Goal: Information Seeking & Learning: Find specific page/section

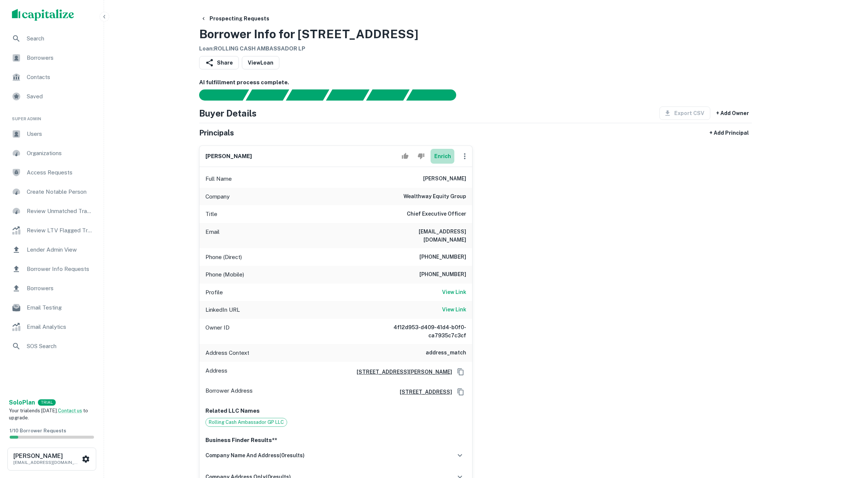
click at [441, 164] on button "Enrich" at bounding box center [442, 156] width 24 height 15
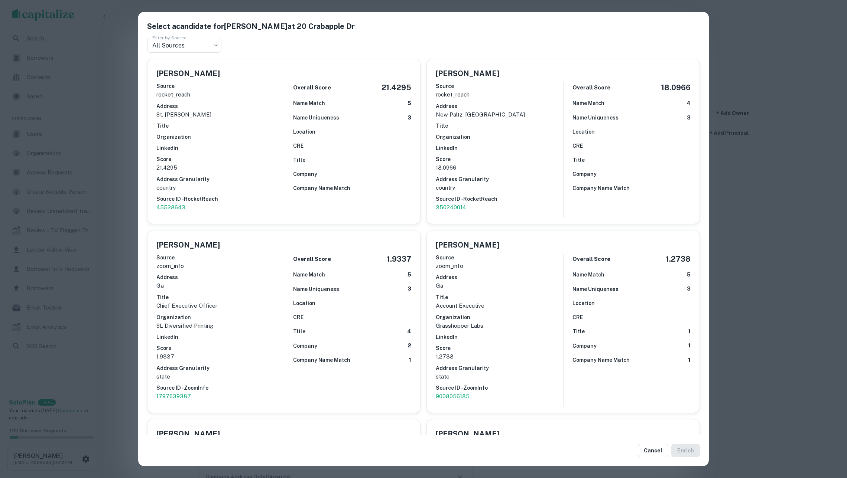
click at [801, 211] on div "Select a candidate for Sam Liebman at 20 Crabapple Dr Filter by Source All Sour…" at bounding box center [423, 239] width 847 height 478
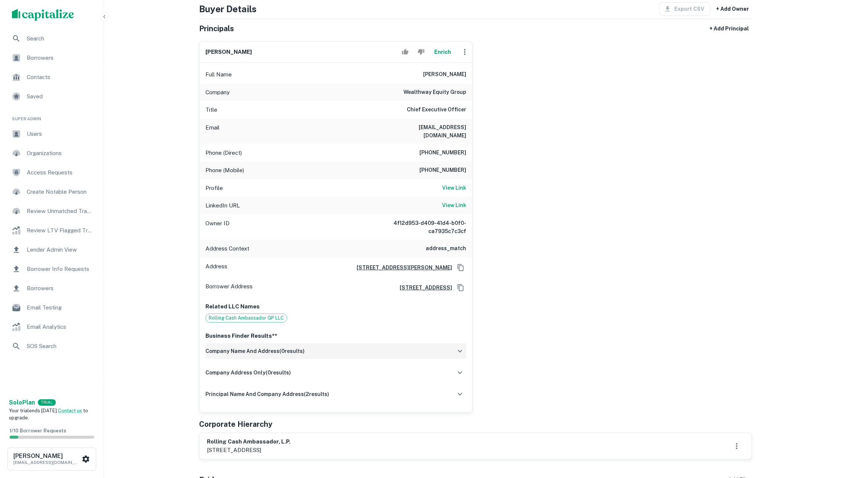
scroll to position [154, 0]
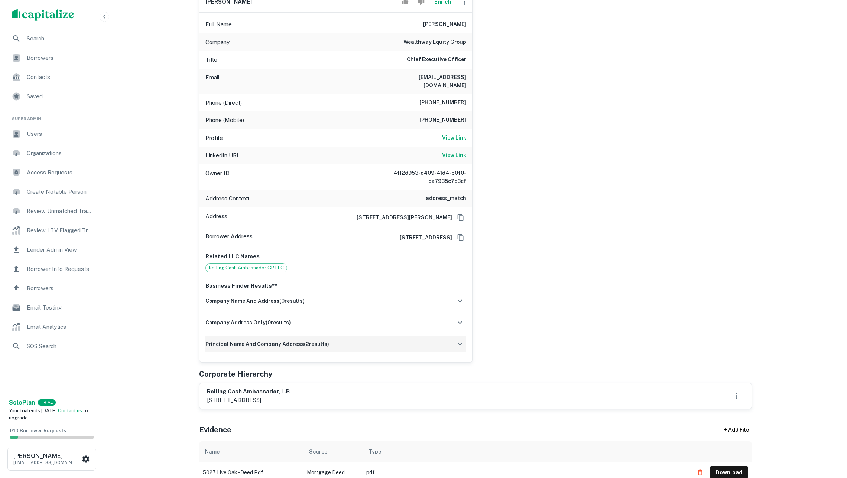
click at [294, 348] on h6 "principal name and company address ( 2 results)" at bounding box center [267, 344] width 124 height 8
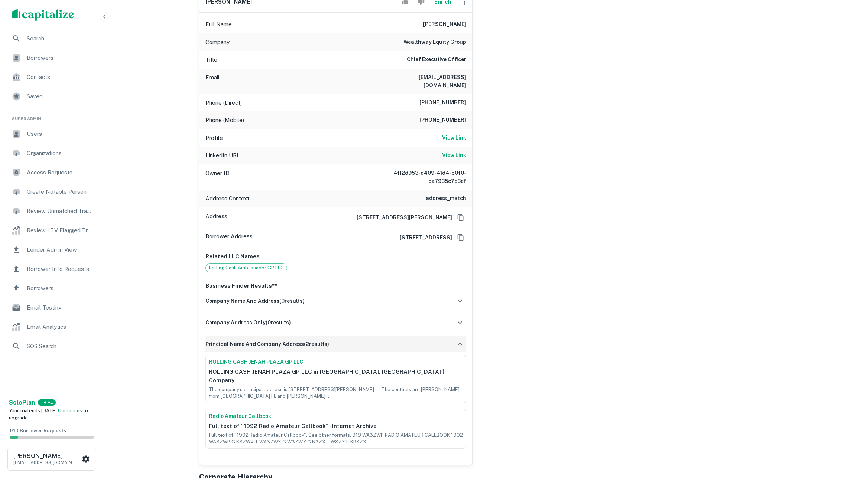
click at [294, 348] on h6 "principal name and company address ( 2 results)" at bounding box center [267, 344] width 124 height 8
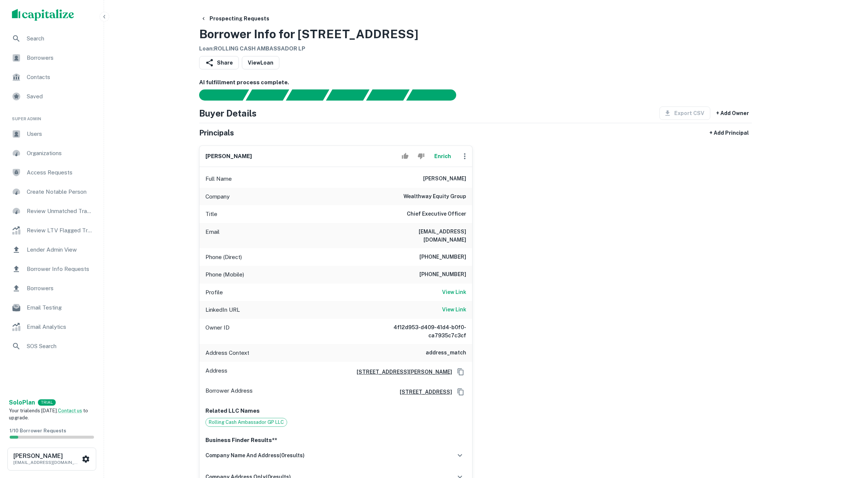
scroll to position [0, 0]
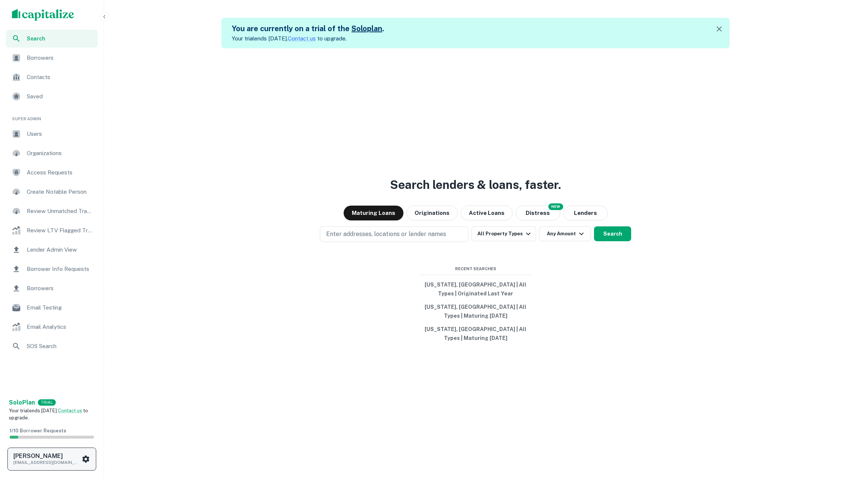
click at [81, 456] on icon "scrollable content" at bounding box center [85, 459] width 9 height 9
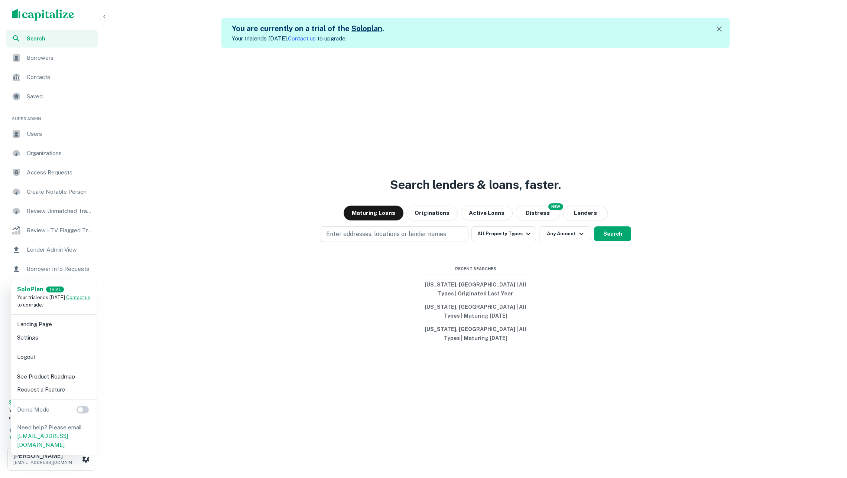
click at [59, 359] on li "Logout" at bounding box center [53, 357] width 79 height 13
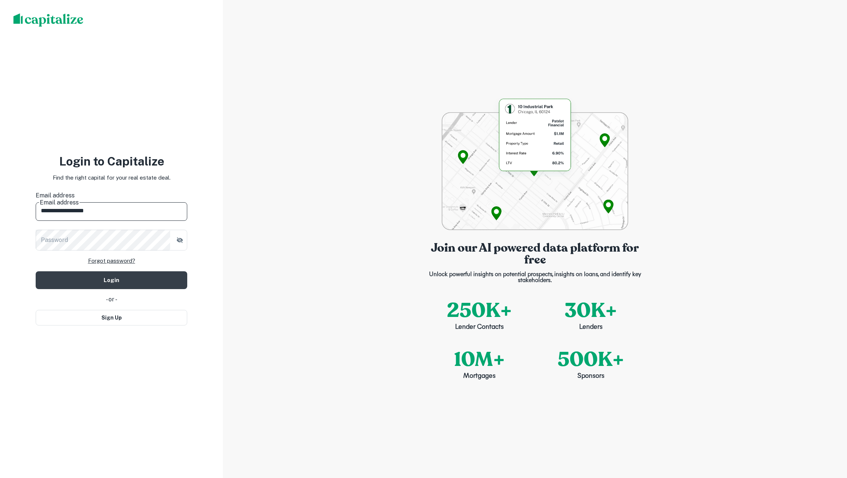
type input "**********"
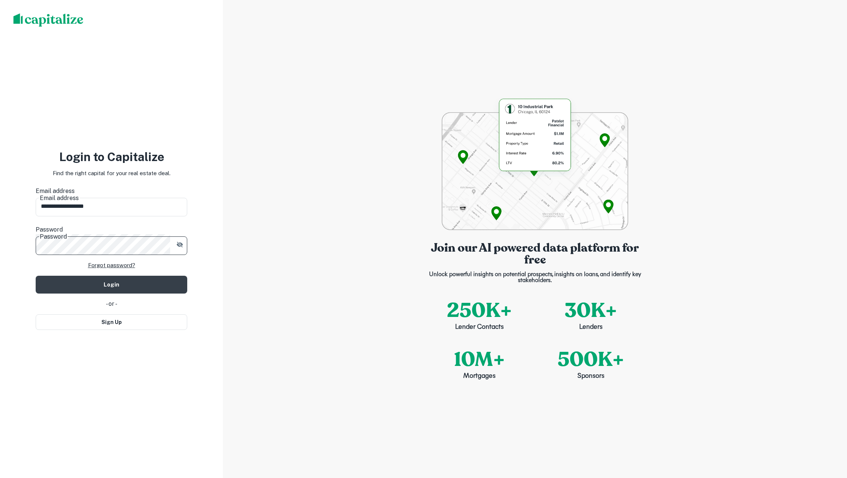
click at [111, 276] on button "Login" at bounding box center [111, 285] width 151 height 18
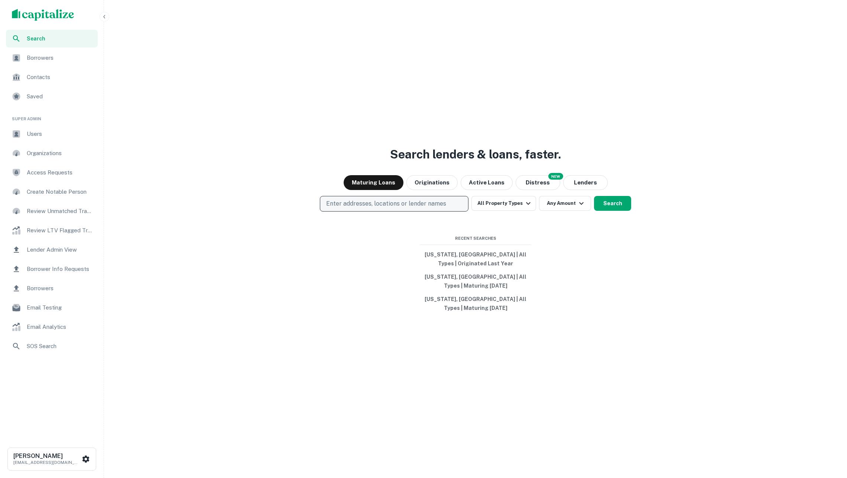
click at [352, 202] on p "Enter addresses, locations or lender names" at bounding box center [386, 203] width 120 height 9
type input "******"
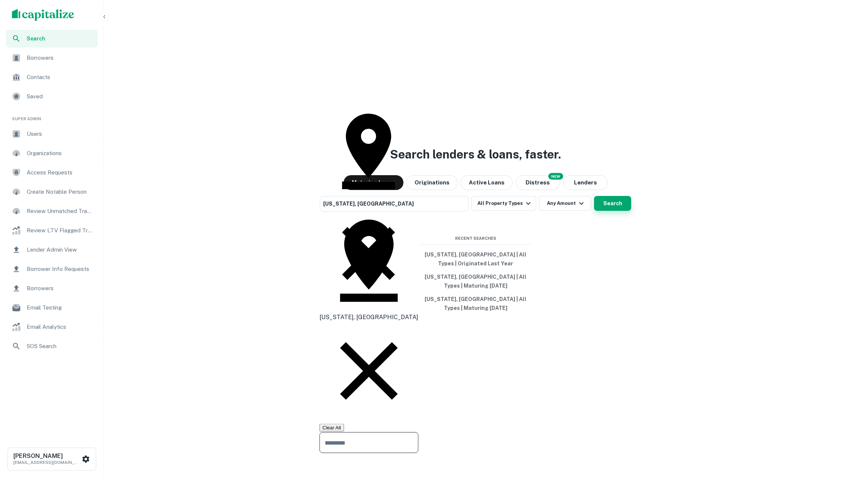
click at [612, 207] on button "Search" at bounding box center [612, 203] width 37 height 15
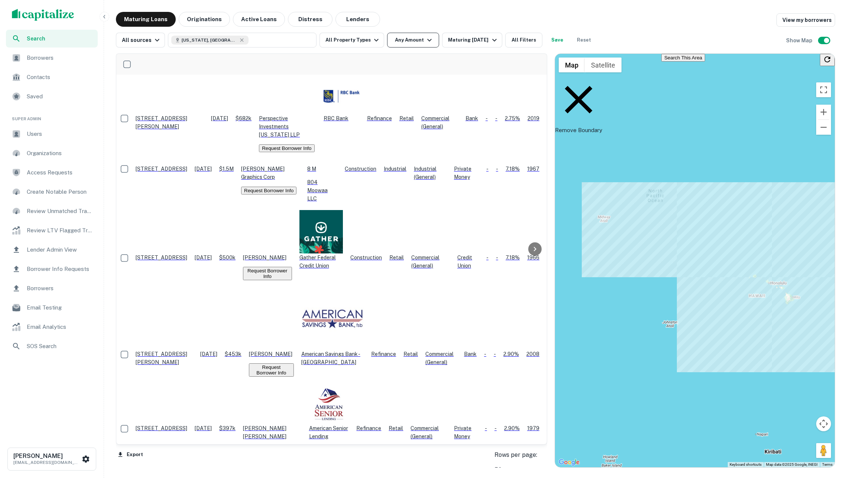
click at [414, 40] on button "Any Amount" at bounding box center [413, 40] width 52 height 15
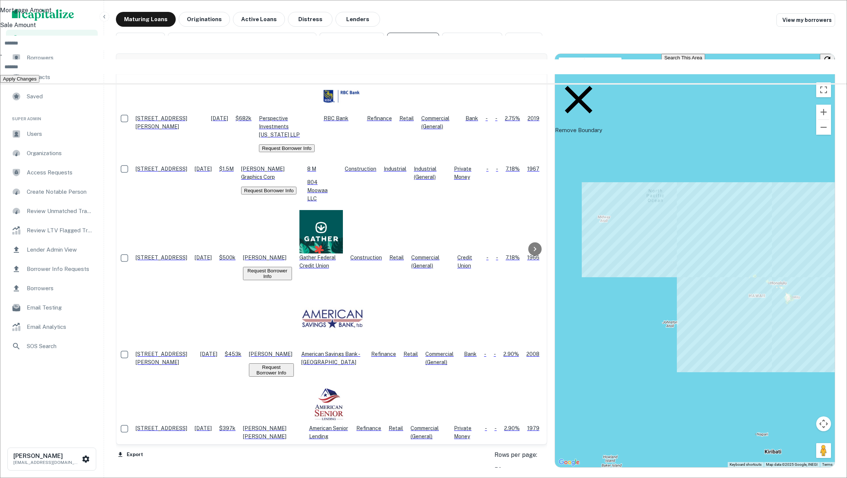
type input "*"
type input "*******"
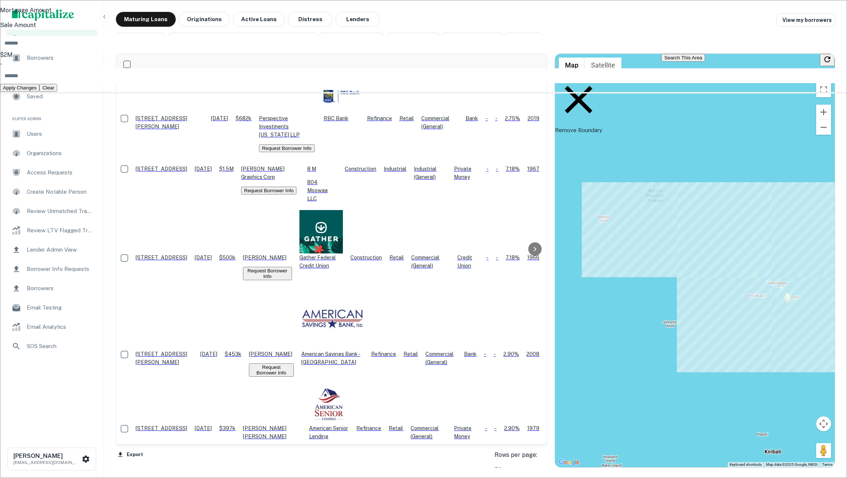
click at [39, 92] on button "Apply Changes" at bounding box center [19, 88] width 39 height 8
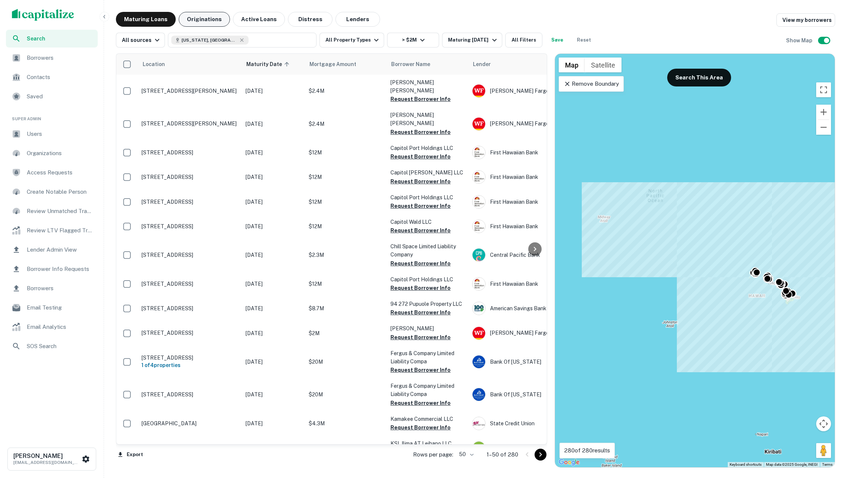
click at [211, 22] on button "Originations" at bounding box center [204, 19] width 51 height 15
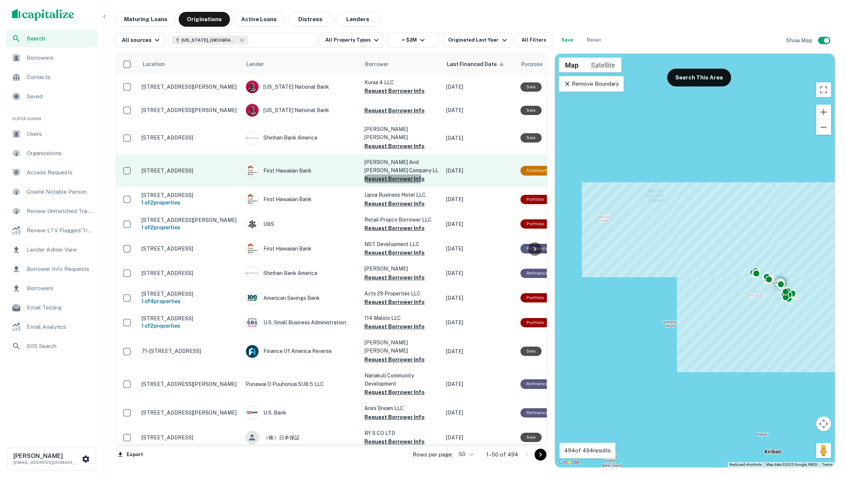
click at [386, 175] on button "Request Borrower Info" at bounding box center [394, 179] width 60 height 9
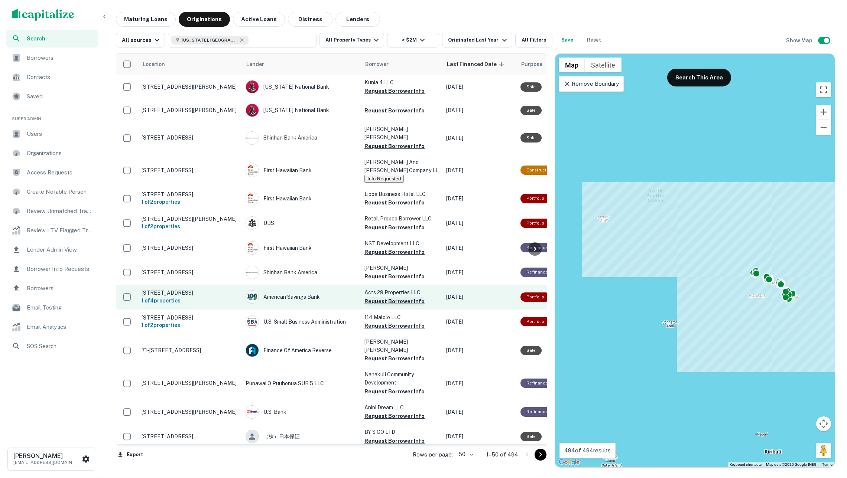
click at [382, 297] on button "Request Borrower Info" at bounding box center [394, 301] width 60 height 9
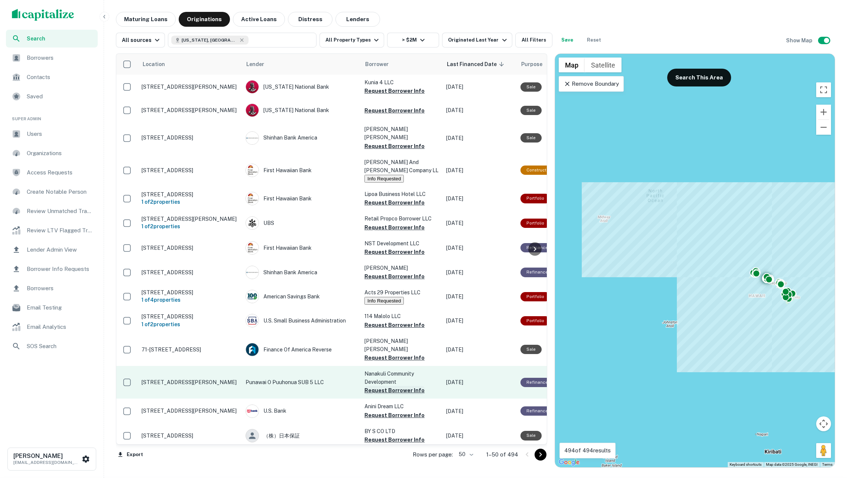
click at [385, 386] on button "Request Borrower Info" at bounding box center [394, 390] width 60 height 9
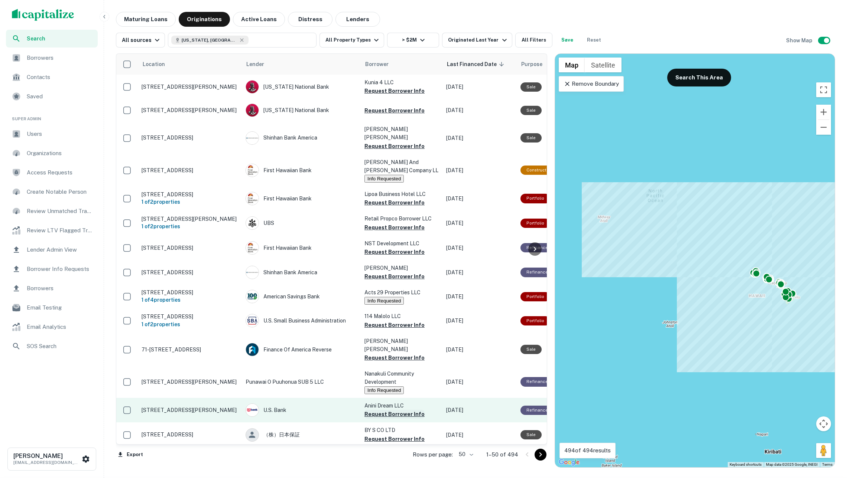
click at [385, 410] on button "Request Borrower Info" at bounding box center [394, 414] width 60 height 9
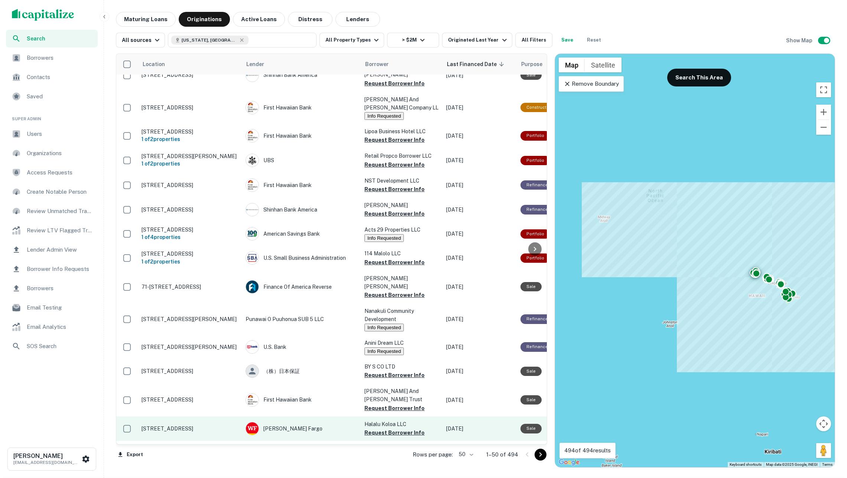
scroll to position [74, 0]
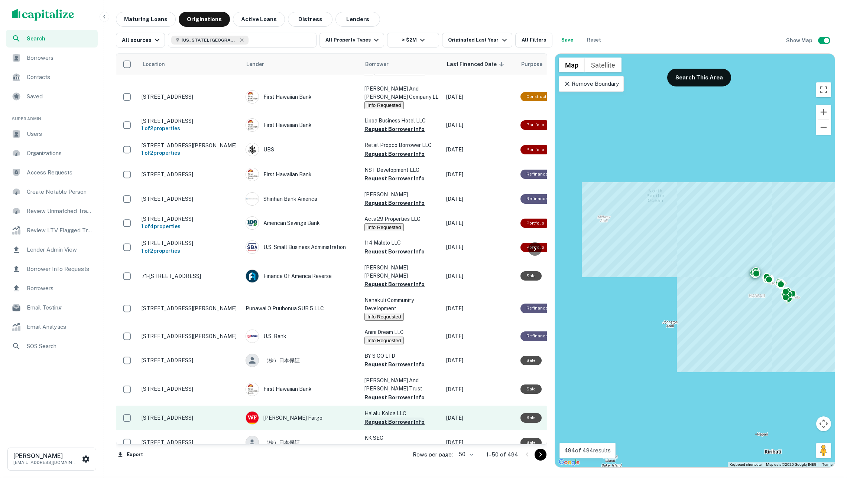
click at [385, 418] on button "Request Borrower Info" at bounding box center [394, 422] width 60 height 9
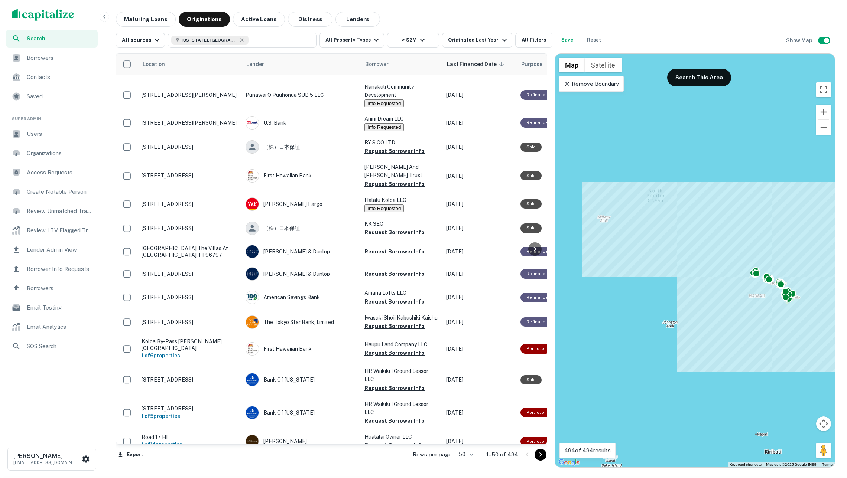
scroll to position [510, 0]
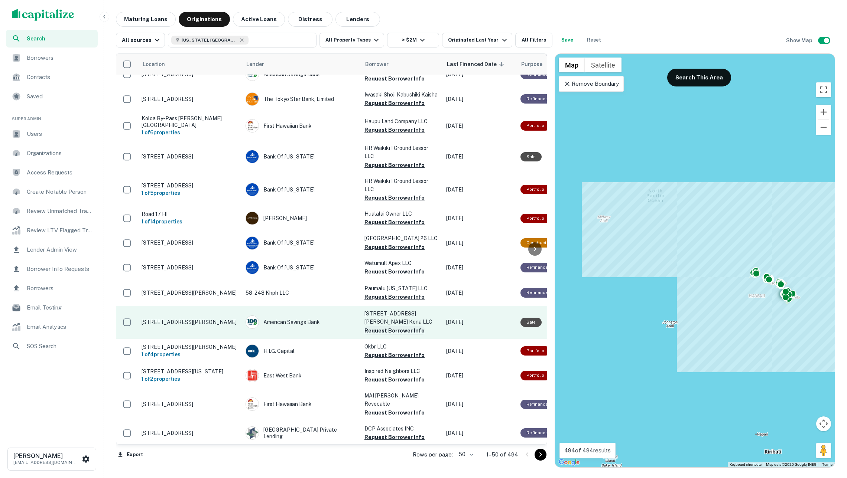
click at [388, 326] on button "Request Borrower Info" at bounding box center [394, 330] width 60 height 9
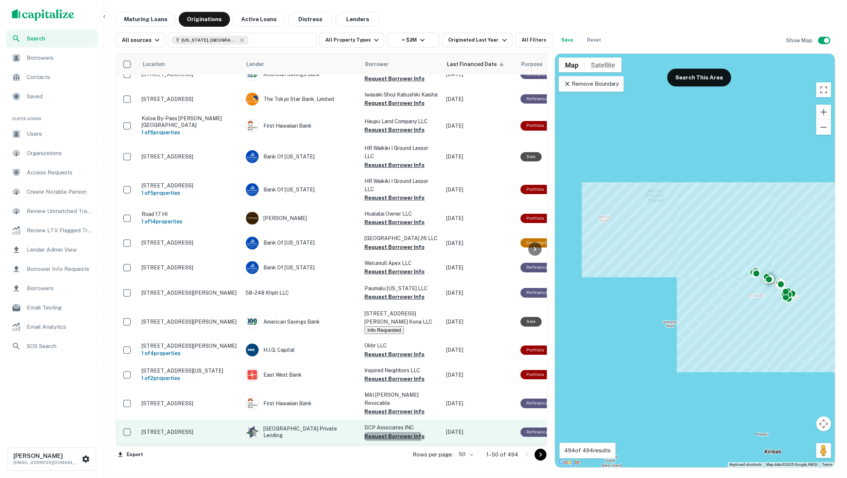
click at [386, 432] on button "Request Borrower Info" at bounding box center [394, 436] width 60 height 9
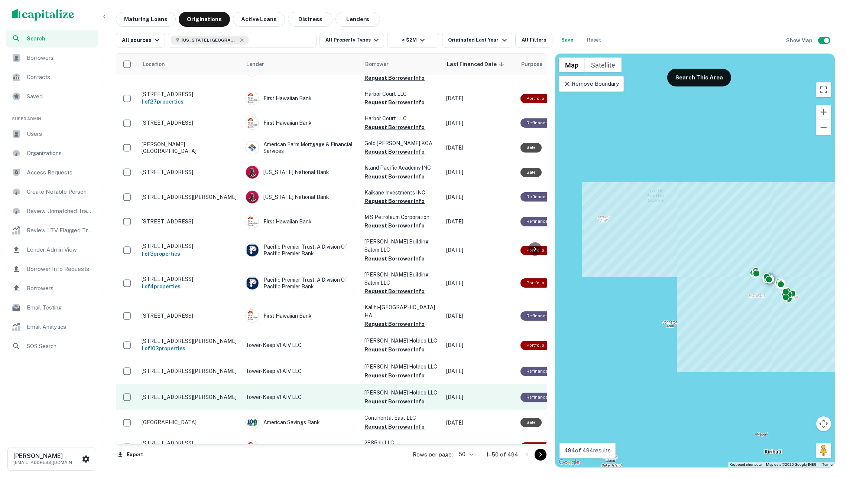
scroll to position [925, 0]
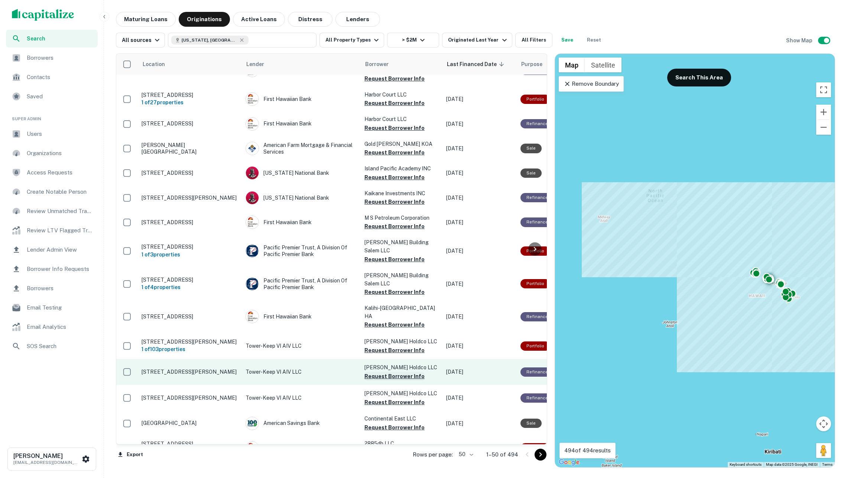
click at [381, 372] on button "Request Borrower Info" at bounding box center [394, 376] width 60 height 9
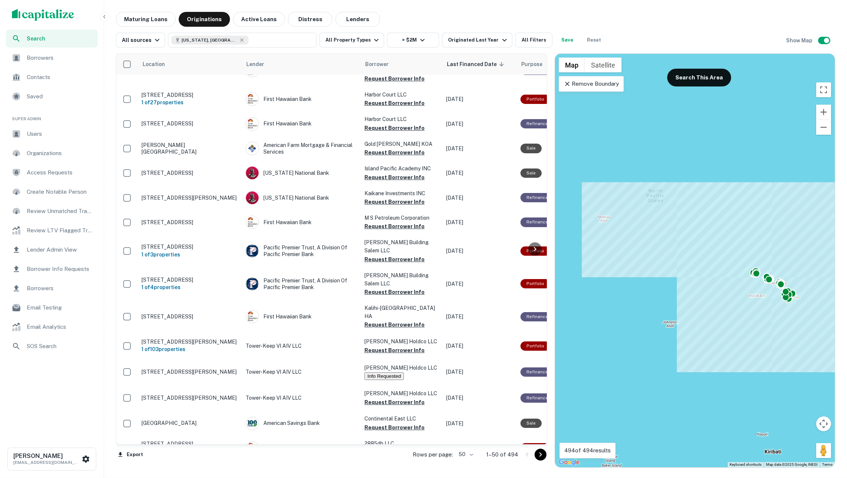
click at [69, 58] on span "Borrowers" at bounding box center [60, 57] width 66 height 9
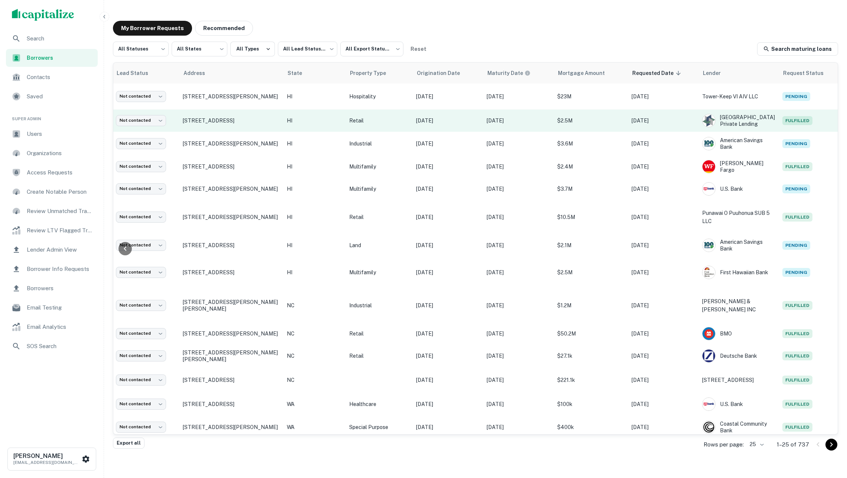
scroll to position [0, 97]
click at [379, 121] on p "Retail" at bounding box center [378, 121] width 59 height 8
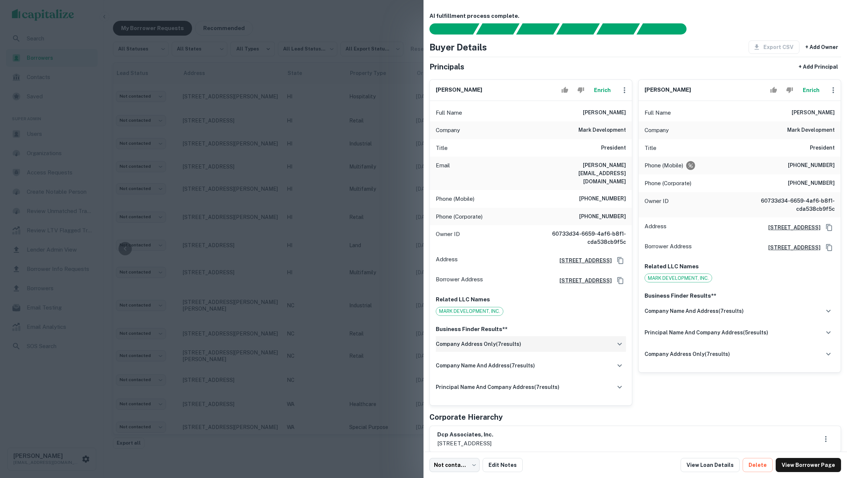
click at [545, 338] on div "company address only ( 7 results)" at bounding box center [531, 344] width 190 height 16
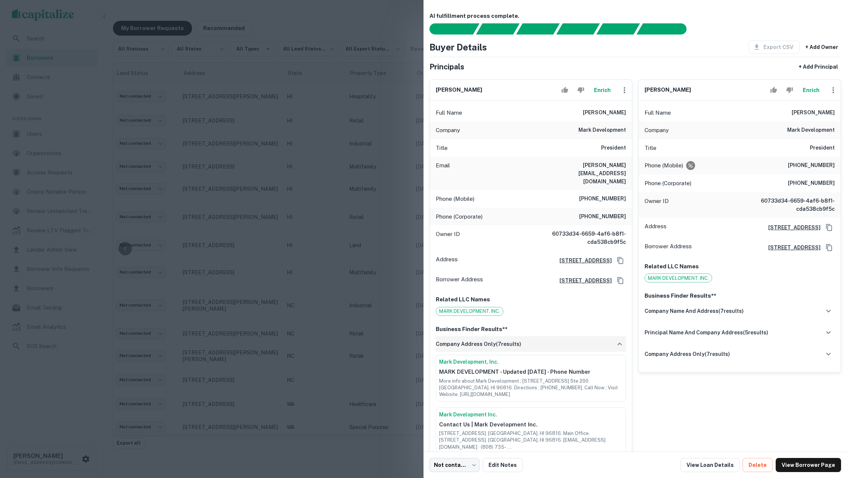
click at [545, 338] on div "company address only ( 7 results)" at bounding box center [531, 344] width 190 height 16
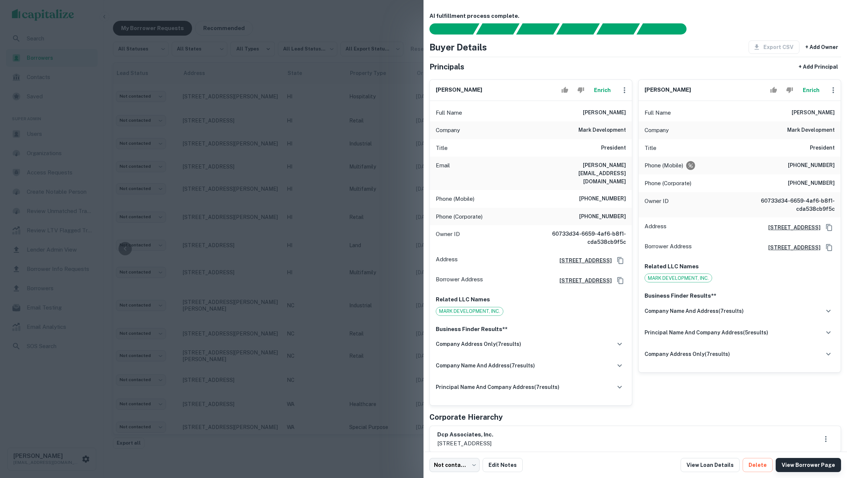
click at [794, 465] on link "View Borrower Page" at bounding box center [807, 465] width 65 height 14
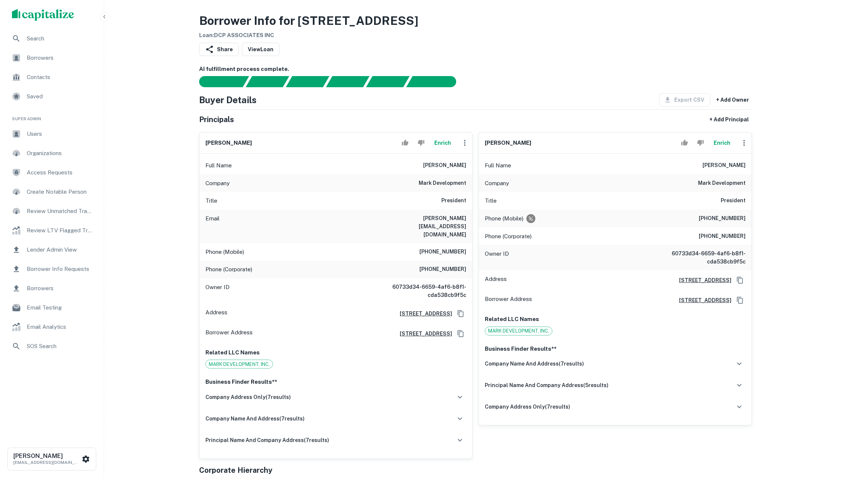
click at [63, 58] on span "Borrowers" at bounding box center [60, 57] width 66 height 9
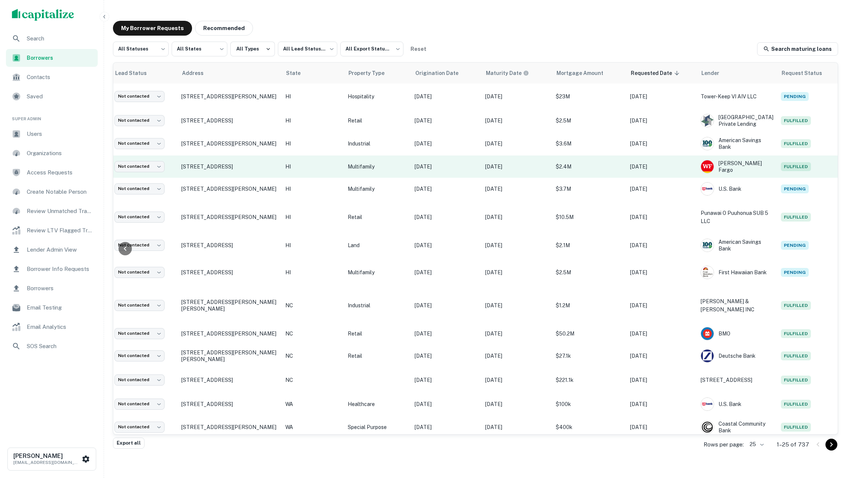
scroll to position [0, 97]
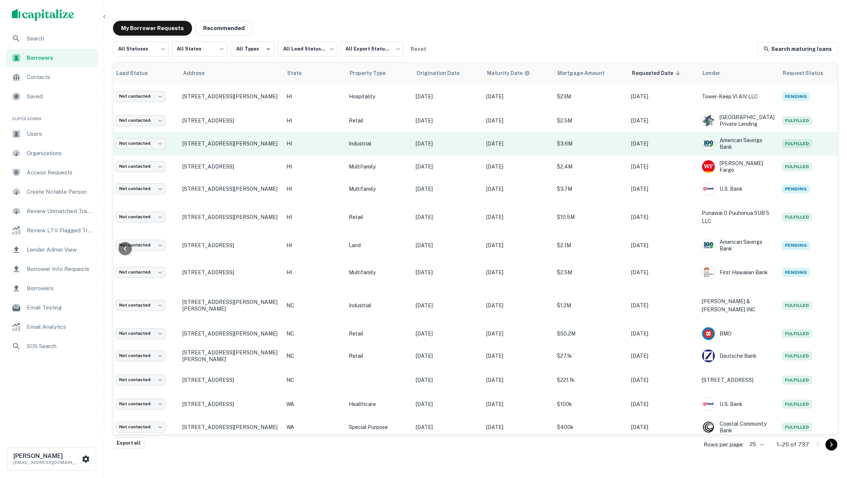
click at [317, 140] on td "HI" at bounding box center [314, 144] width 62 height 24
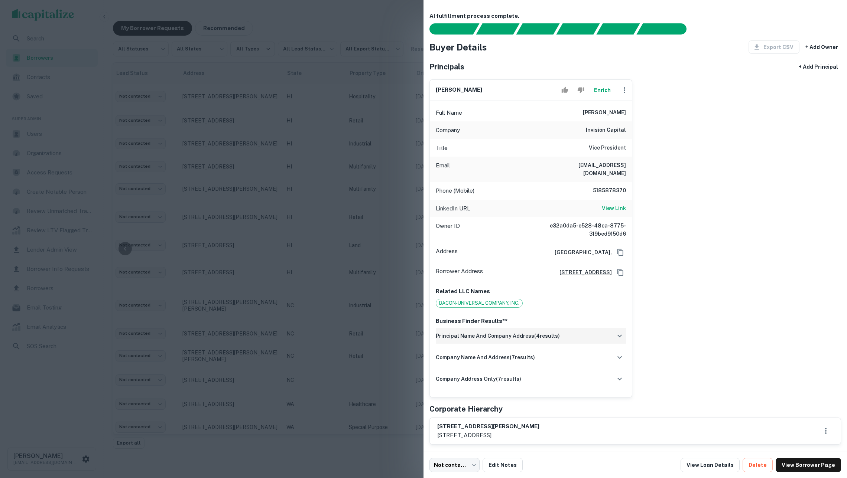
click at [548, 335] on h6 "principal name and company address ( 4 results)" at bounding box center [498, 336] width 124 height 8
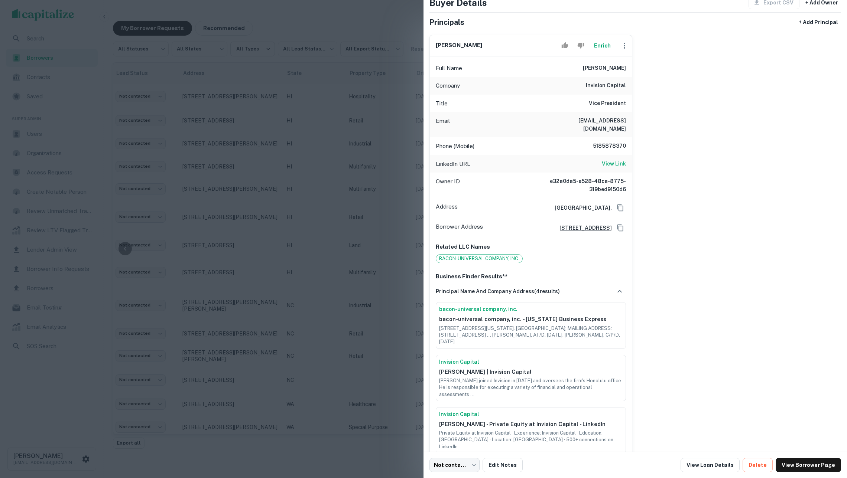
scroll to position [51, 0]
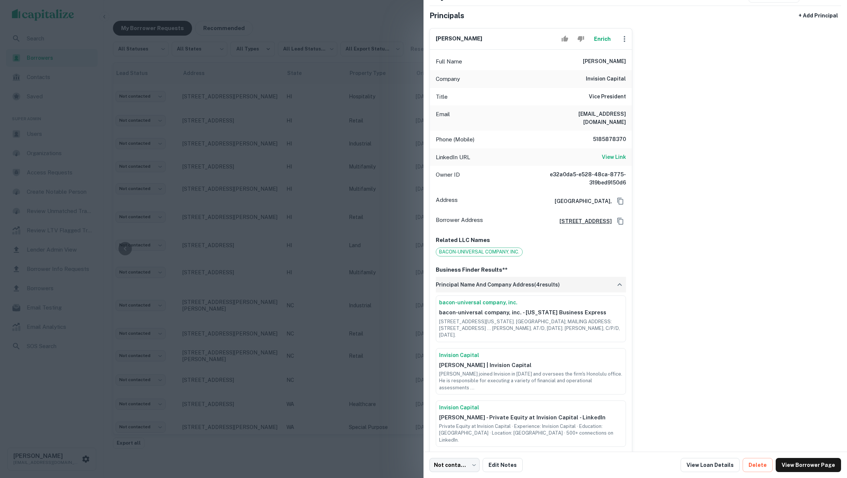
click at [531, 284] on h6 "principal name and company address ( 4 results)" at bounding box center [498, 285] width 124 height 8
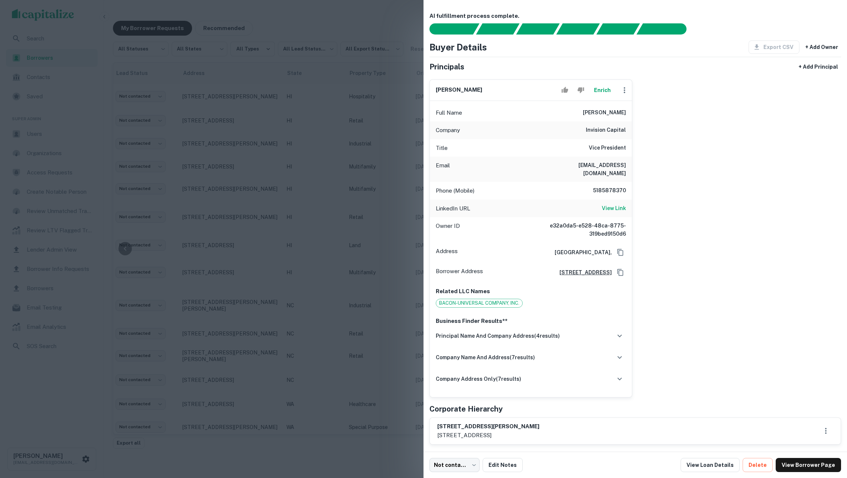
scroll to position [0, 0]
click at [385, 179] on div at bounding box center [423, 239] width 847 height 478
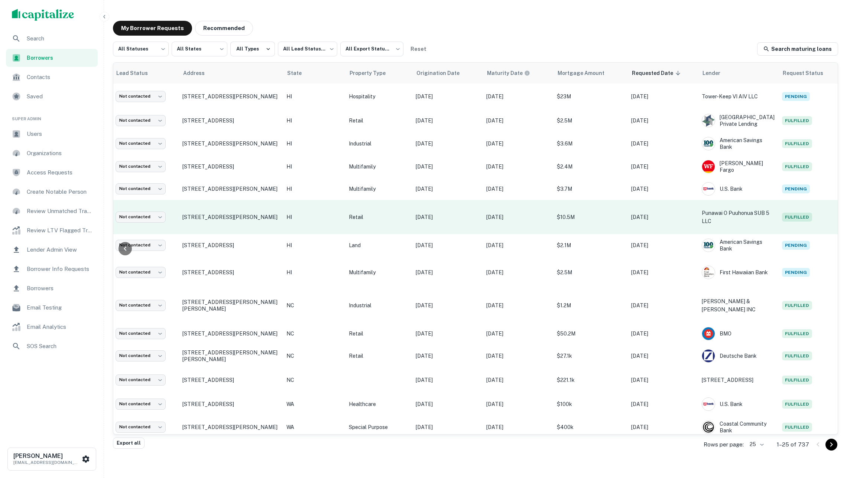
click at [363, 208] on td "Retail" at bounding box center [378, 217] width 67 height 34
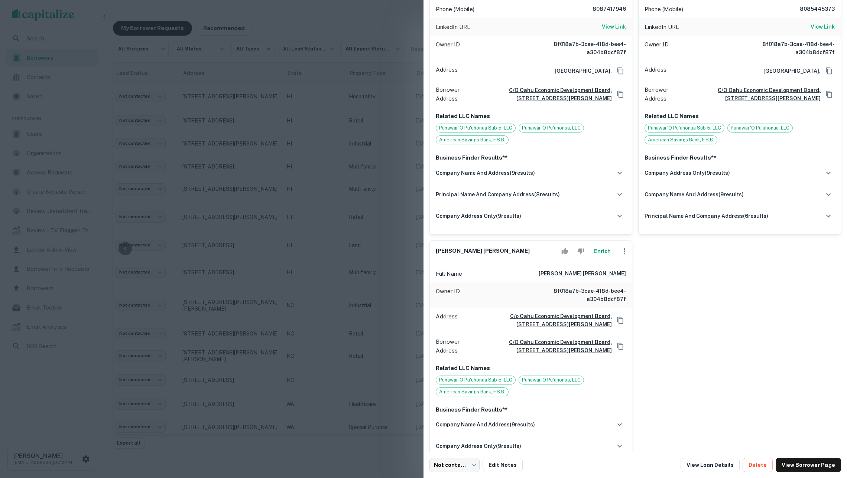
scroll to position [183, 0]
click at [600, 252] on button "Enrich" at bounding box center [602, 249] width 24 height 15
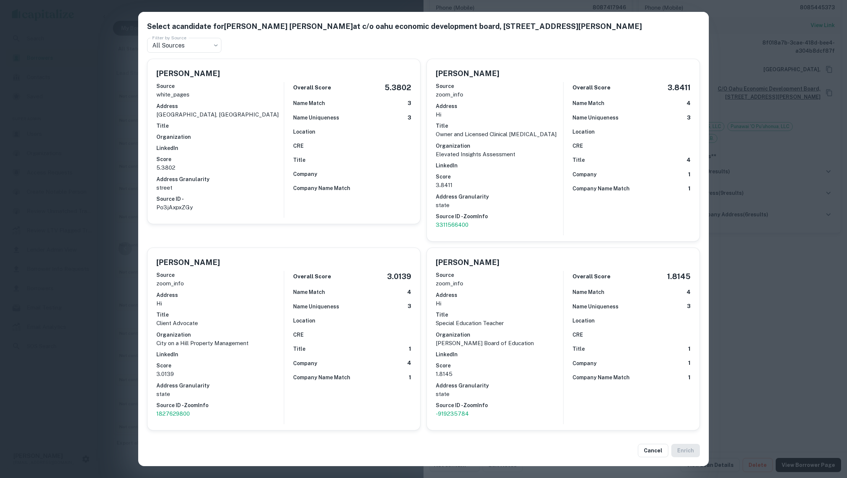
click at [759, 292] on div "Select a candidate for Catherine P. Awakuni Colón at c/o oahu economic developm…" at bounding box center [423, 239] width 847 height 478
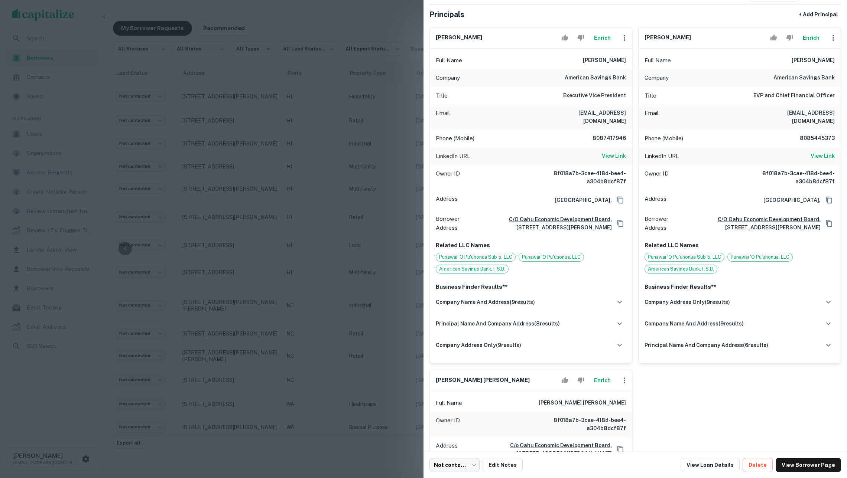
scroll to position [51, 0]
click at [565, 289] on div "Business Finder Results** company name and address ( 9 results) Oahu Economic D…" at bounding box center [531, 322] width 202 height 85
click at [559, 300] on div "company name and address ( 9 results)" at bounding box center [531, 304] width 190 height 16
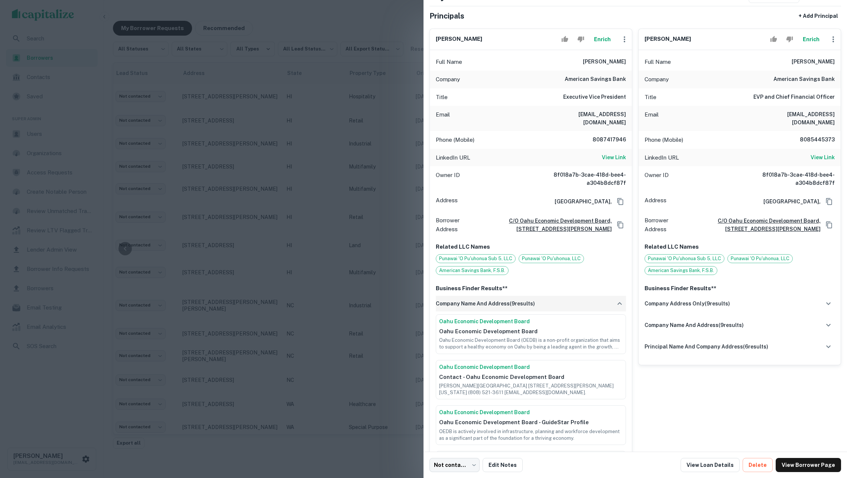
click at [559, 300] on div "company name and address ( 9 results)" at bounding box center [531, 304] width 190 height 16
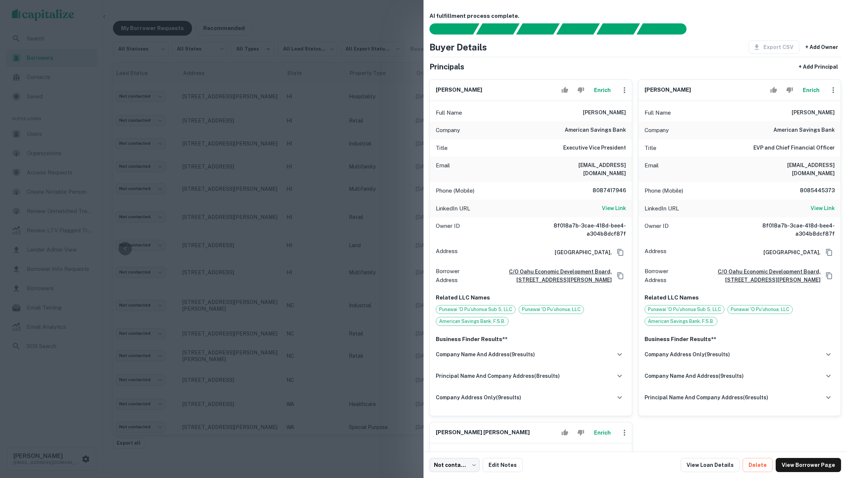
scroll to position [0, 0]
click at [349, 232] on div at bounding box center [423, 239] width 847 height 478
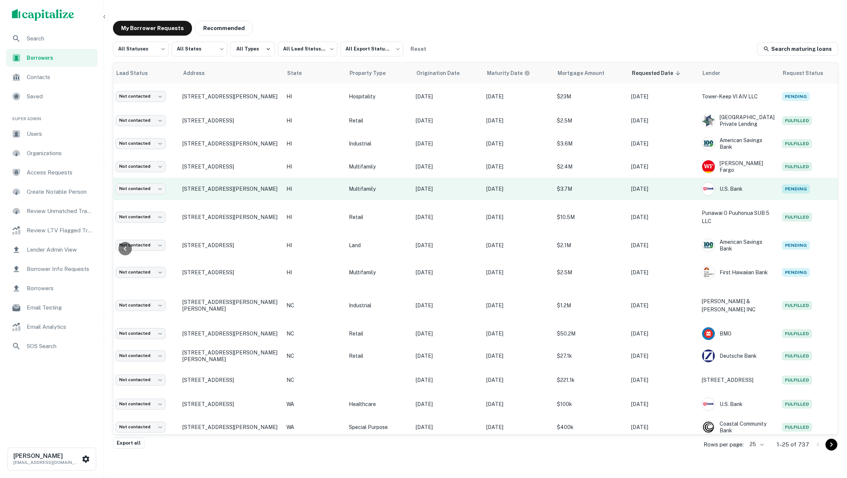
click at [385, 190] on td "Multifamily" at bounding box center [378, 189] width 67 height 22
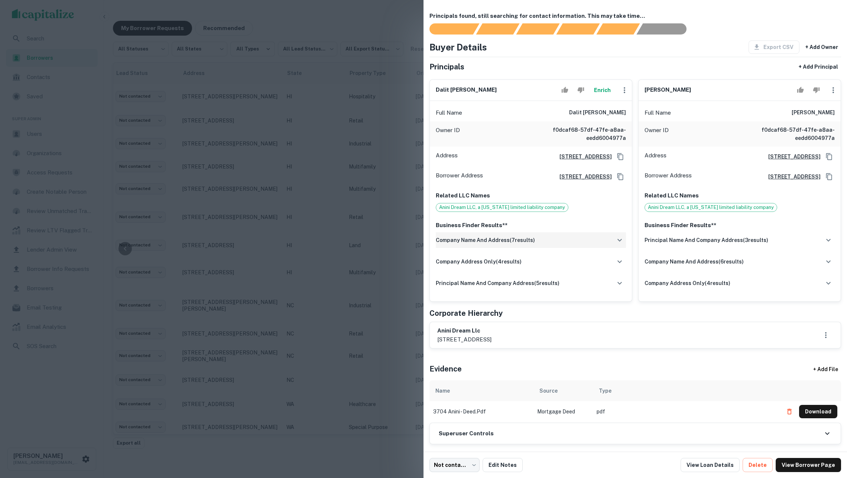
click at [535, 248] on div "company name and address ( 7 results)" at bounding box center [531, 240] width 190 height 16
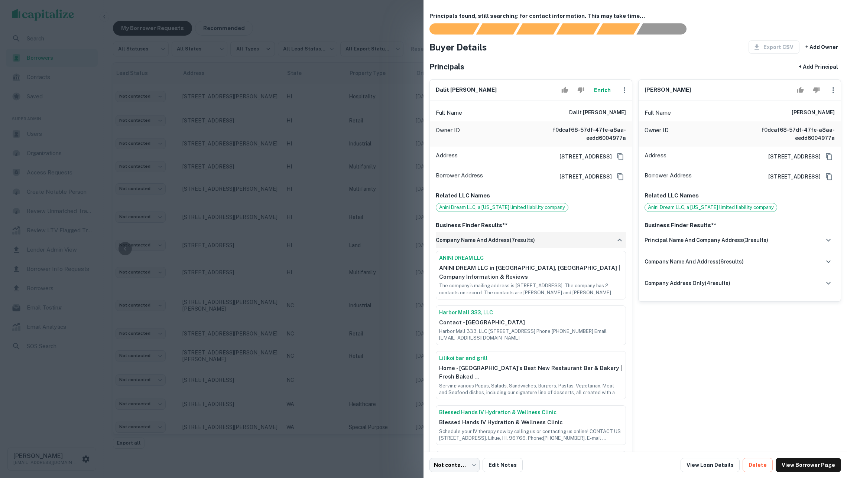
click at [535, 248] on div "company name and address ( 7 results)" at bounding box center [531, 240] width 190 height 16
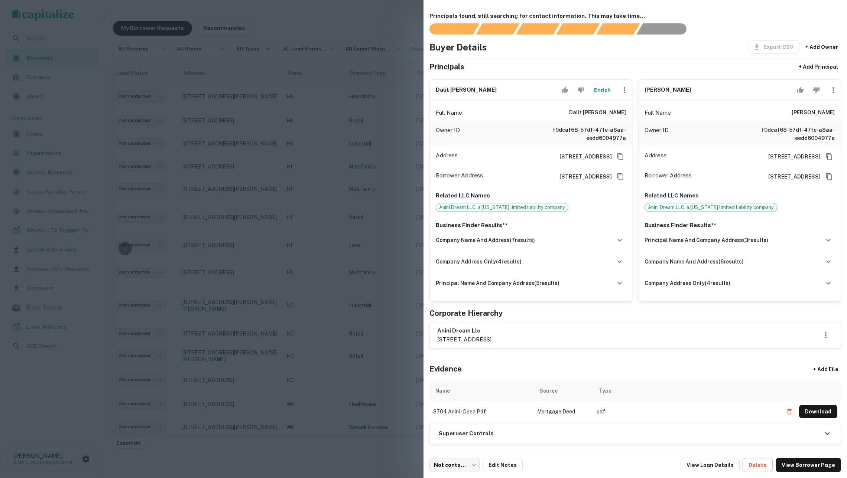
click at [594, 97] on button "Enrich" at bounding box center [602, 90] width 24 height 15
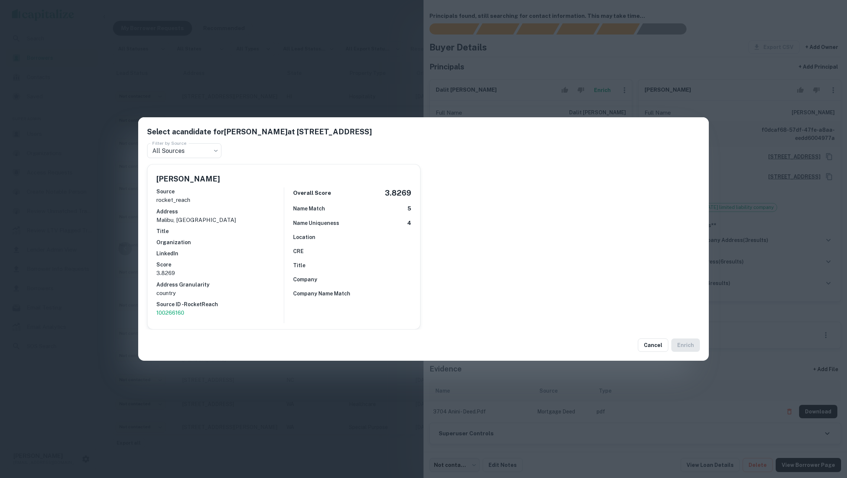
click at [333, 85] on div "Select a candidate for Dalit Argil at 3501 rice st., ste. 50 Filter by Source A…" at bounding box center [423, 239] width 847 height 478
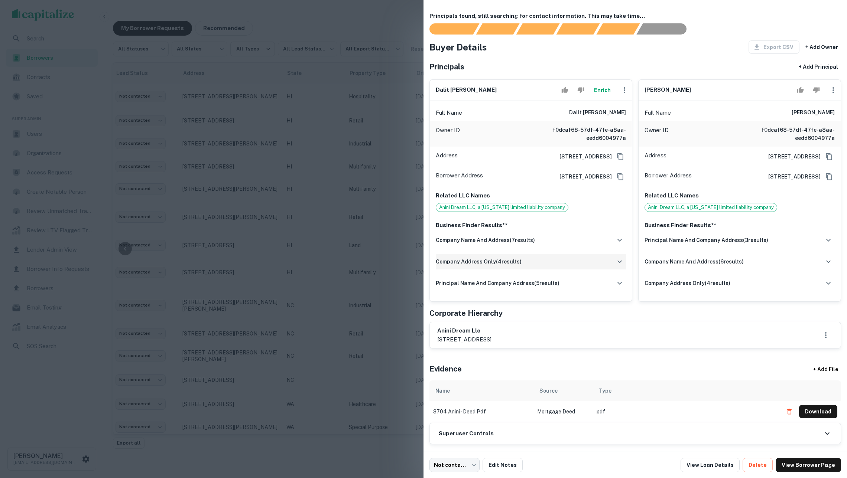
click at [573, 268] on div "company address only ( 4 results)" at bounding box center [531, 262] width 190 height 16
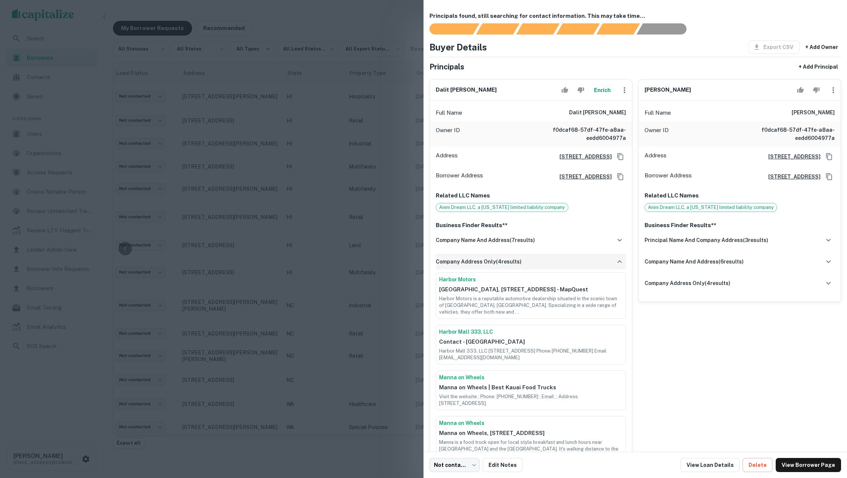
click at [573, 268] on div "company address only ( 4 results)" at bounding box center [531, 262] width 190 height 16
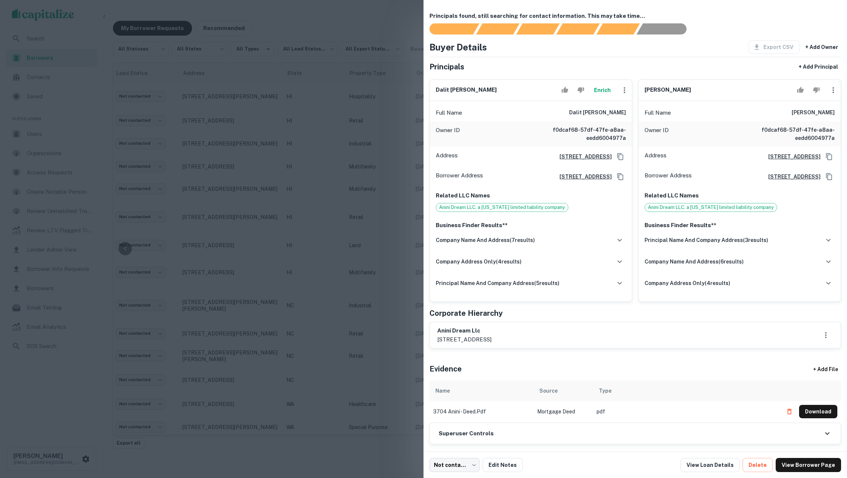
click at [370, 198] on div at bounding box center [423, 239] width 847 height 478
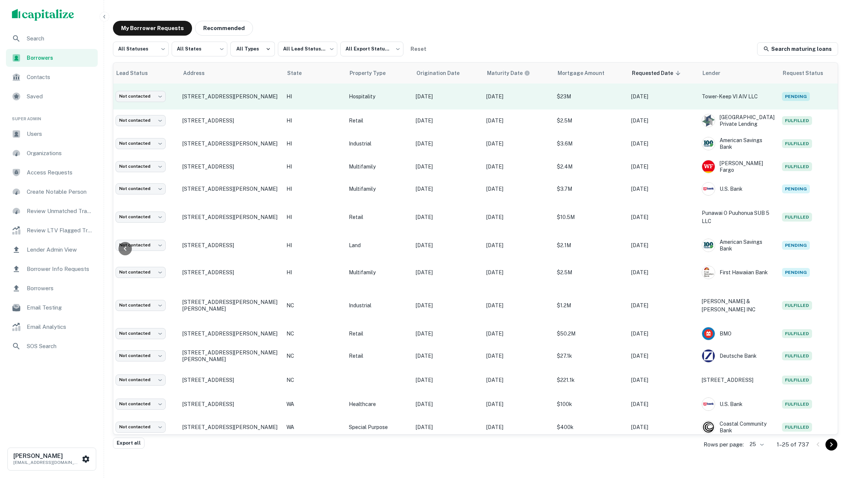
click at [412, 100] on td "[DATE]" at bounding box center [447, 97] width 71 height 26
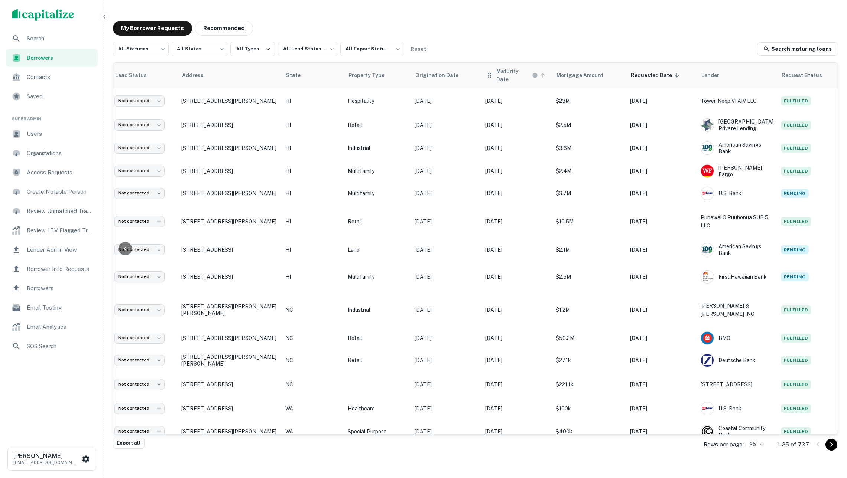
scroll to position [0, 97]
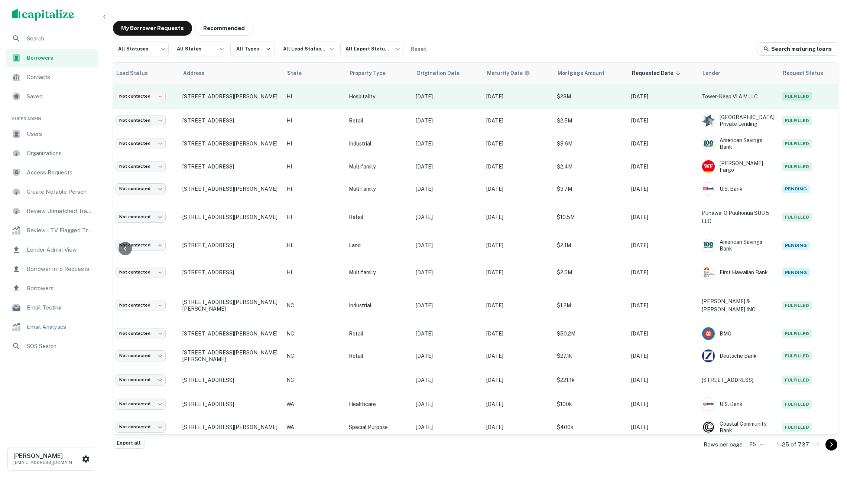
click at [486, 100] on p "[DATE]" at bounding box center [517, 96] width 63 height 8
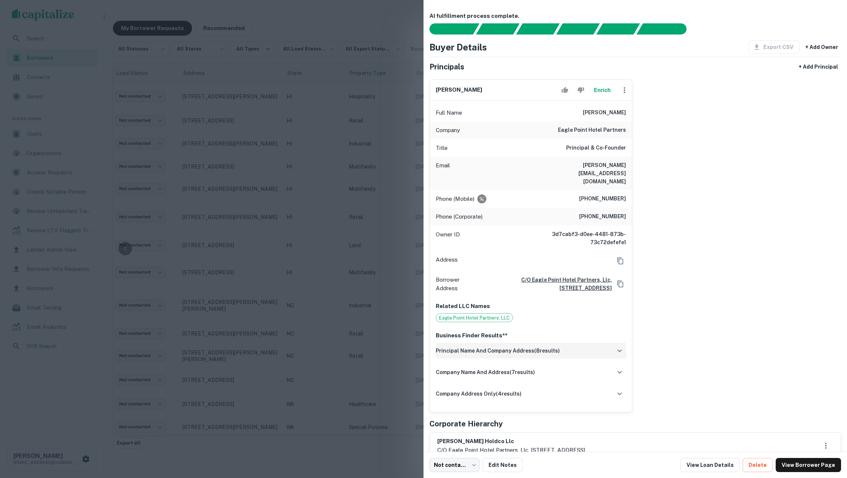
click at [582, 343] on div "principal name and company address ( 8 results)" at bounding box center [531, 351] width 190 height 16
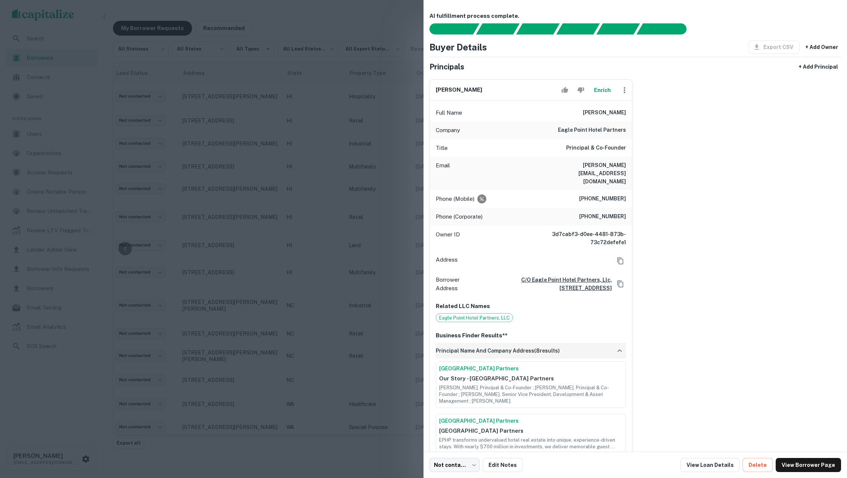
click at [582, 343] on div "principal name and company address ( 8 results)" at bounding box center [531, 351] width 190 height 16
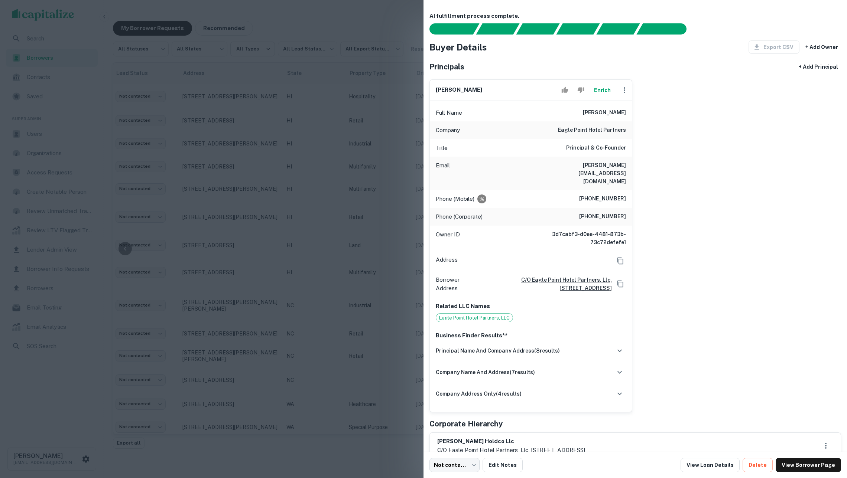
click at [349, 221] on div at bounding box center [423, 239] width 847 height 478
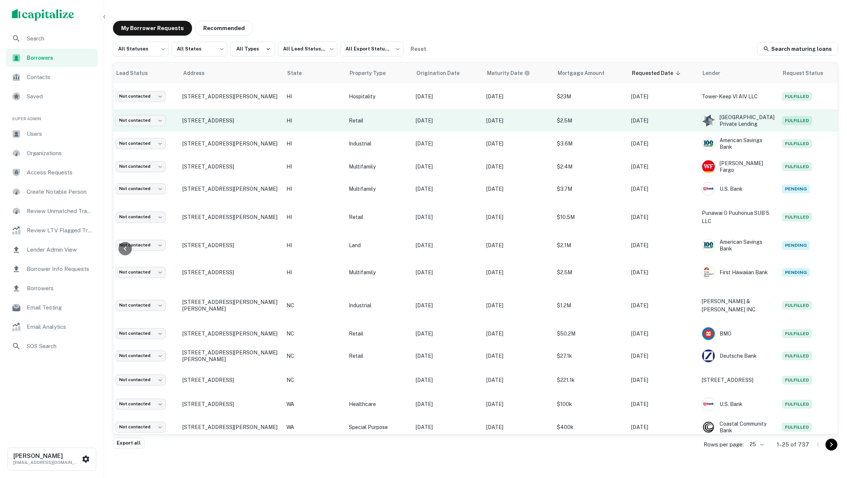
scroll to position [1, 97]
